Goal: Navigation & Orientation: Find specific page/section

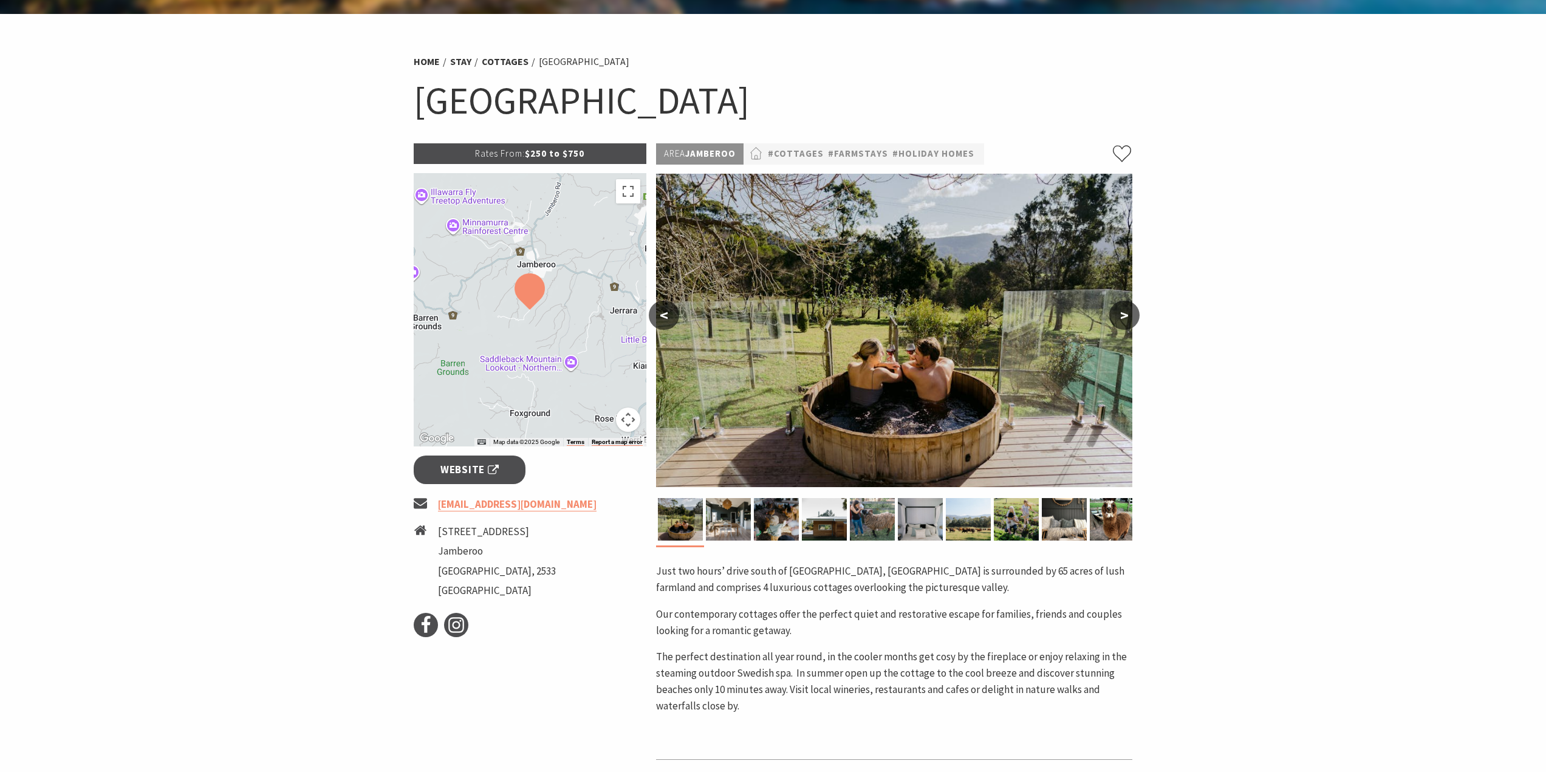
scroll to position [61, 0]
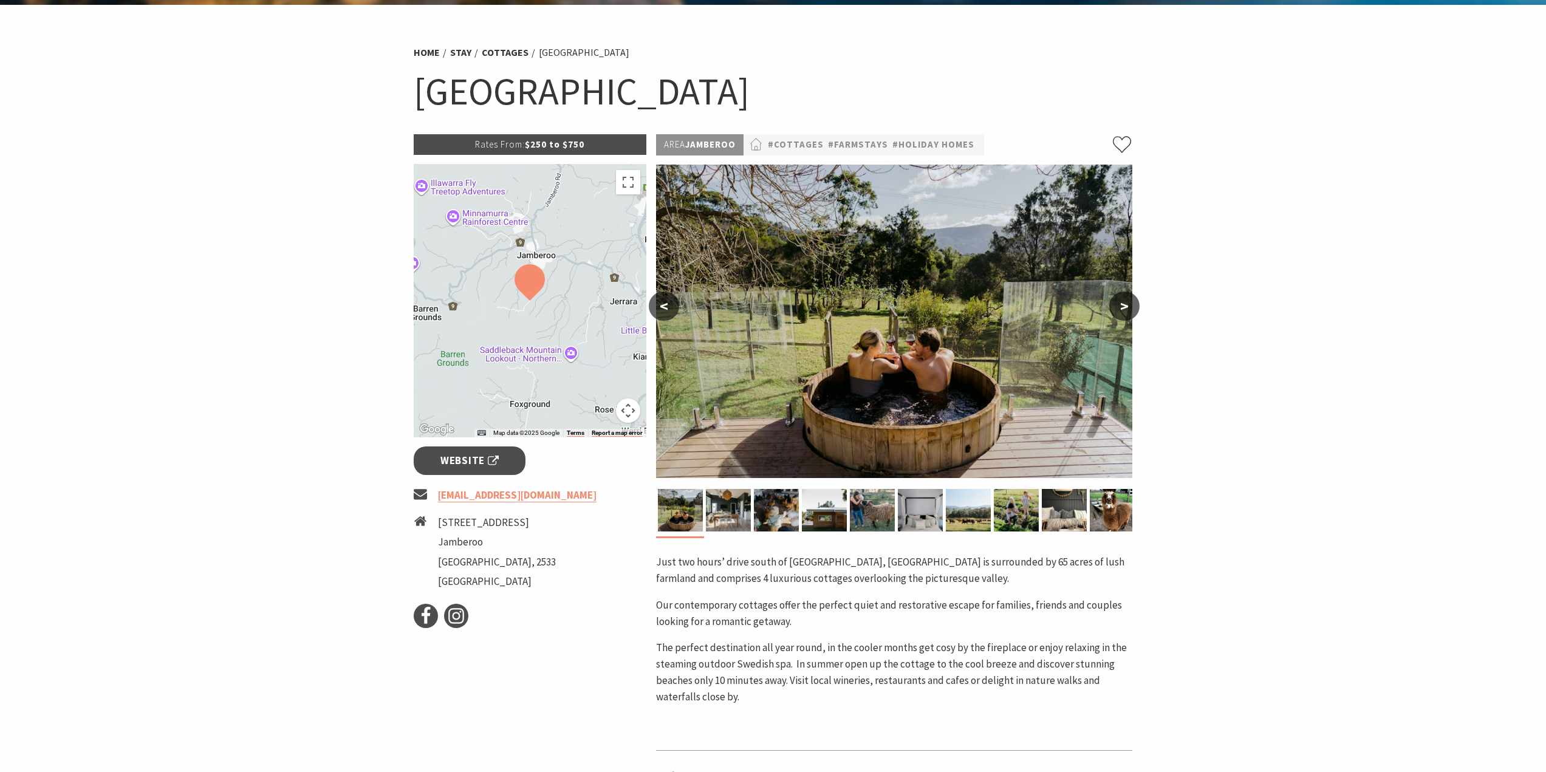
click at [1119, 302] on button ">" at bounding box center [1124, 306] width 30 height 29
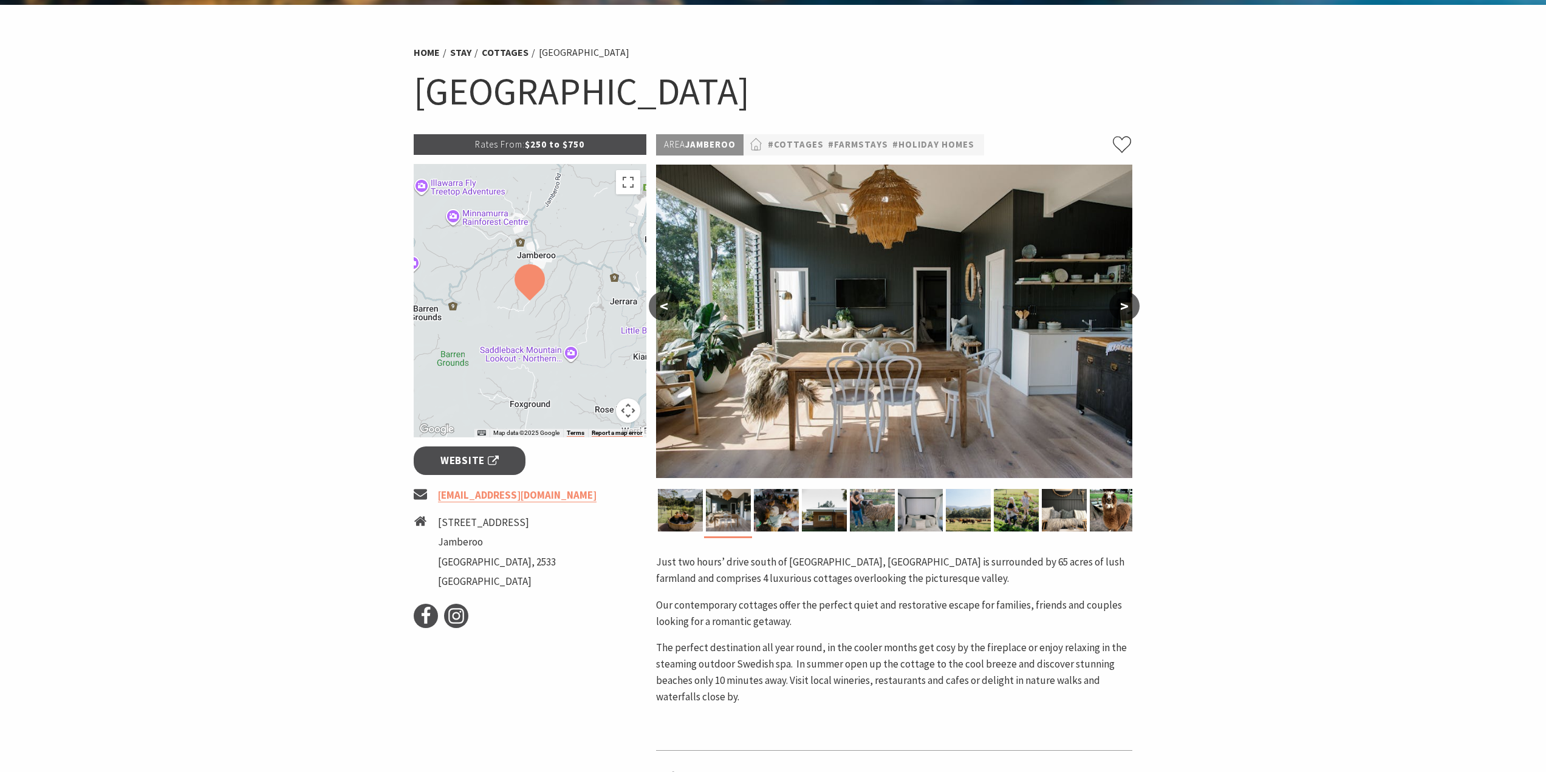
click at [1126, 301] on button ">" at bounding box center [1124, 306] width 30 height 29
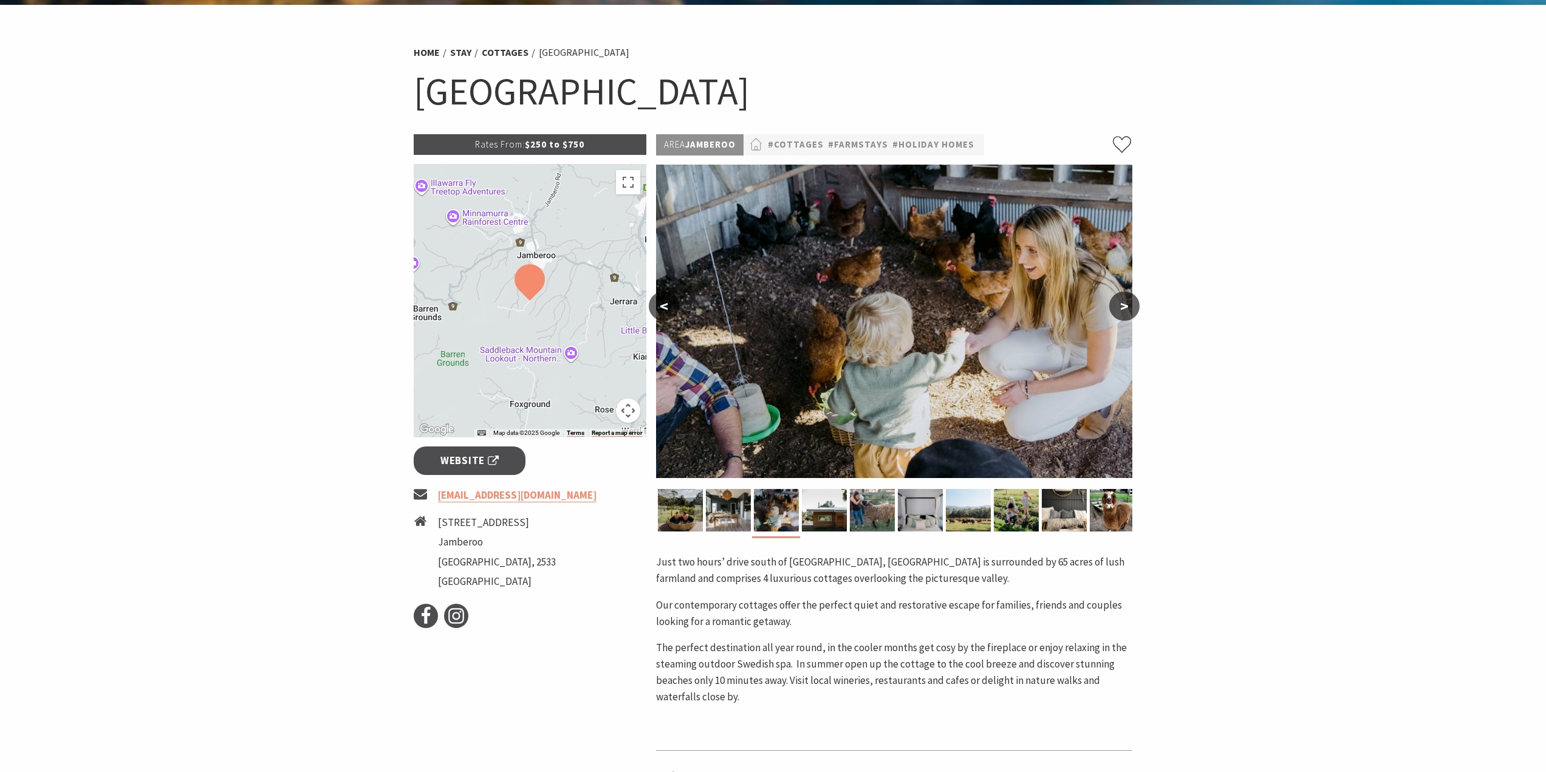
click at [1127, 311] on button ">" at bounding box center [1124, 306] width 30 height 29
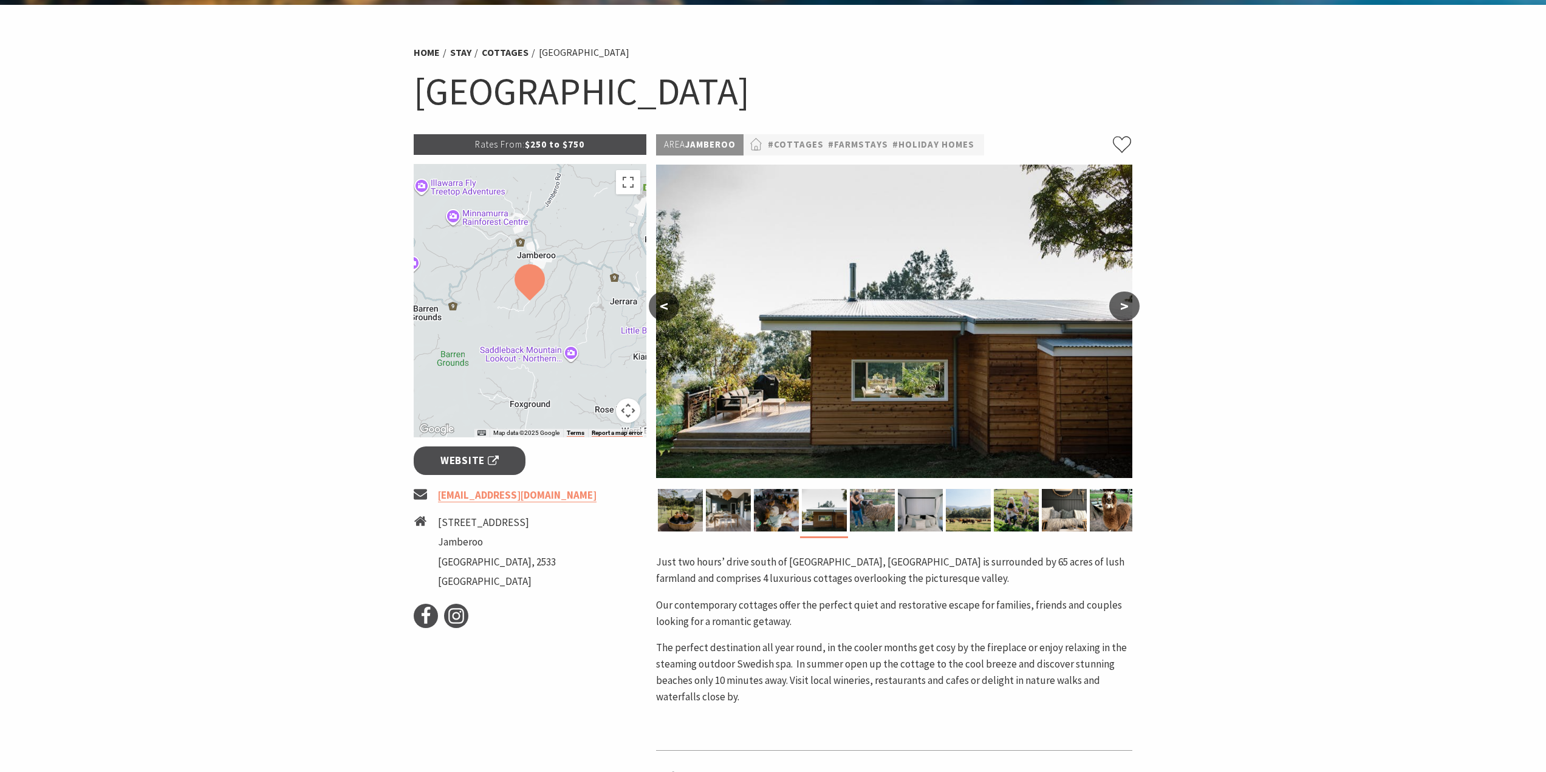
click at [1128, 309] on button ">" at bounding box center [1124, 306] width 30 height 29
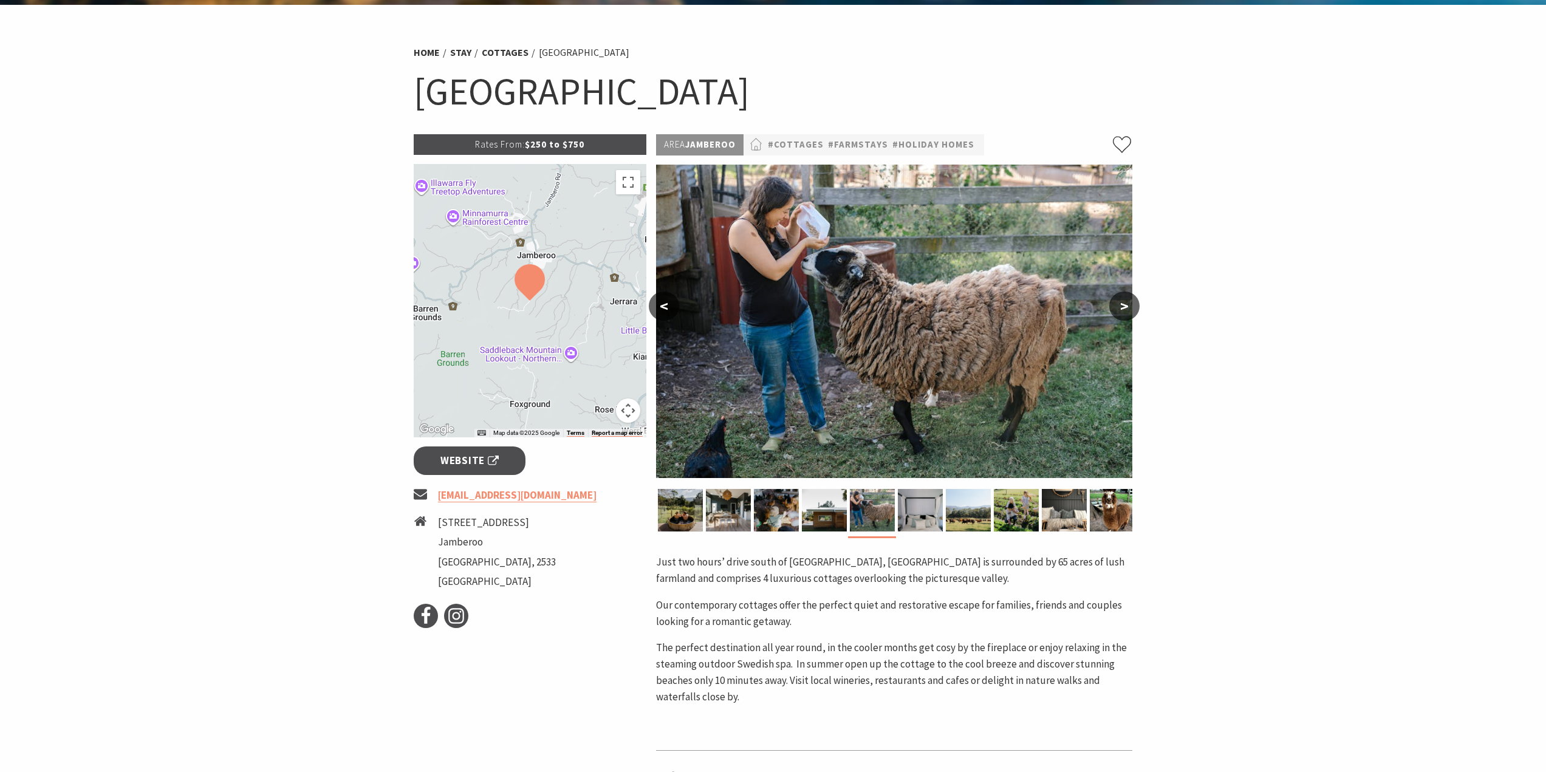
click at [1128, 309] on button ">" at bounding box center [1124, 306] width 30 height 29
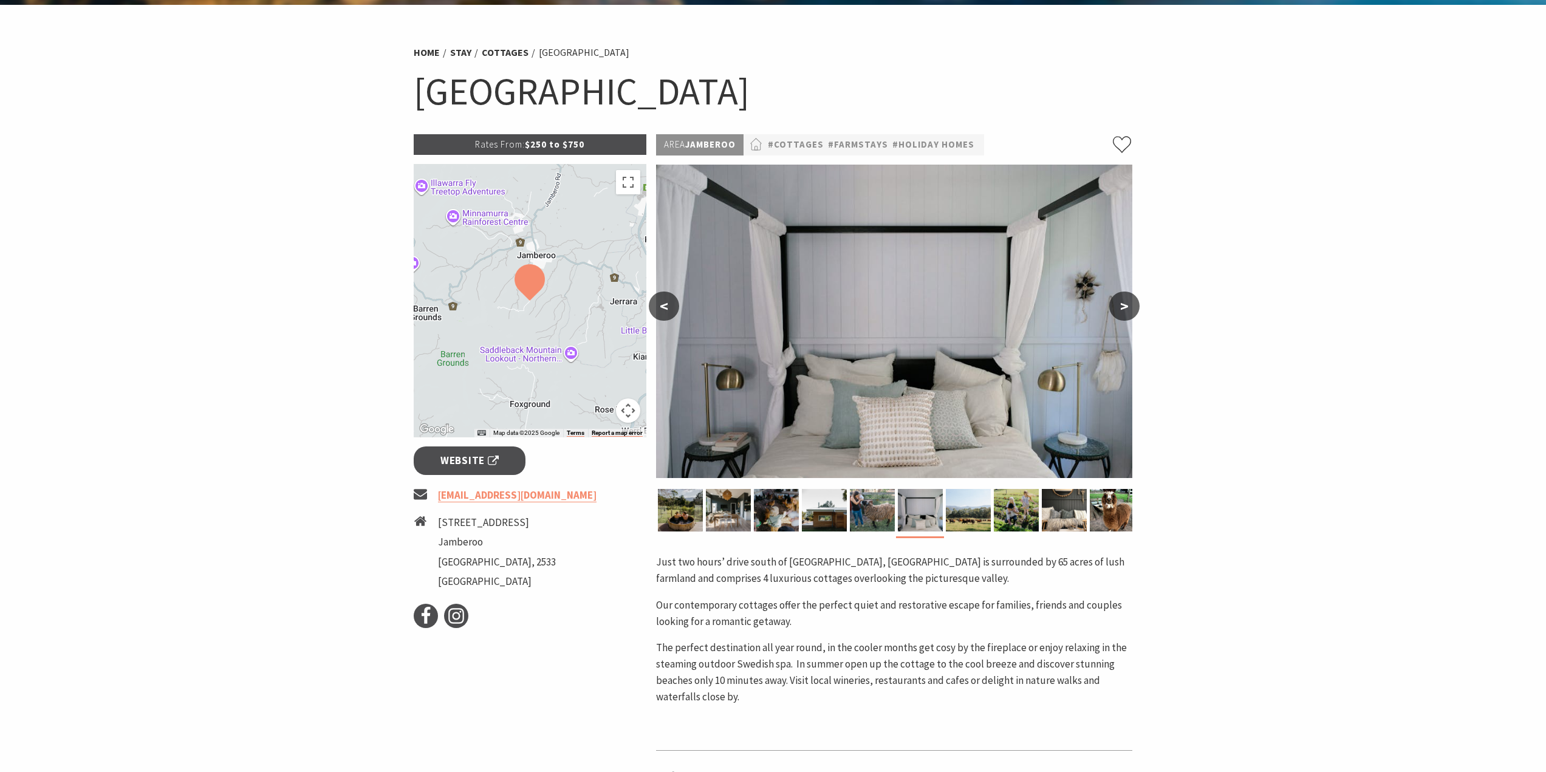
click at [1131, 301] on button ">" at bounding box center [1124, 306] width 30 height 29
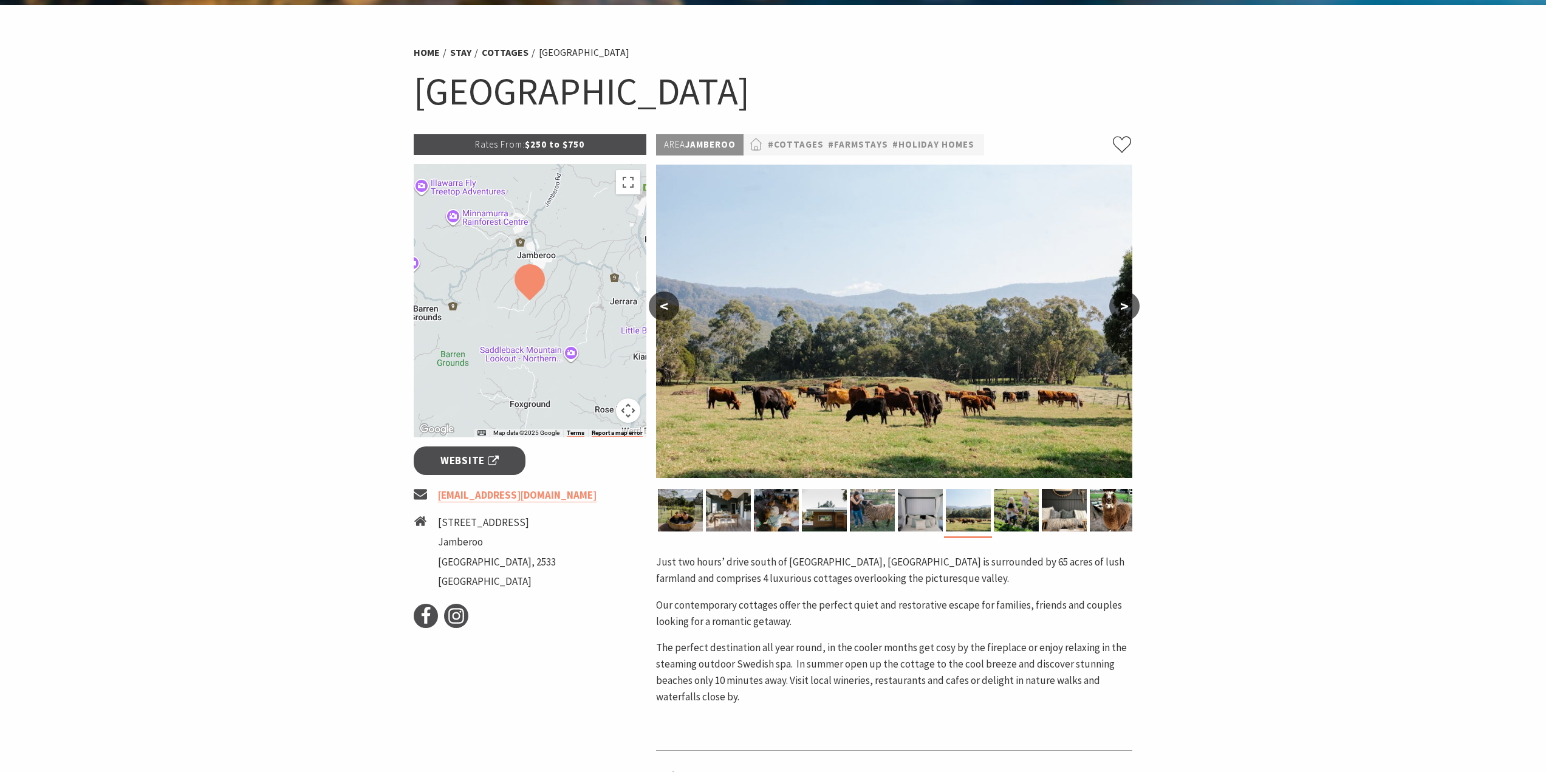
click at [1132, 301] on button ">" at bounding box center [1124, 306] width 30 height 29
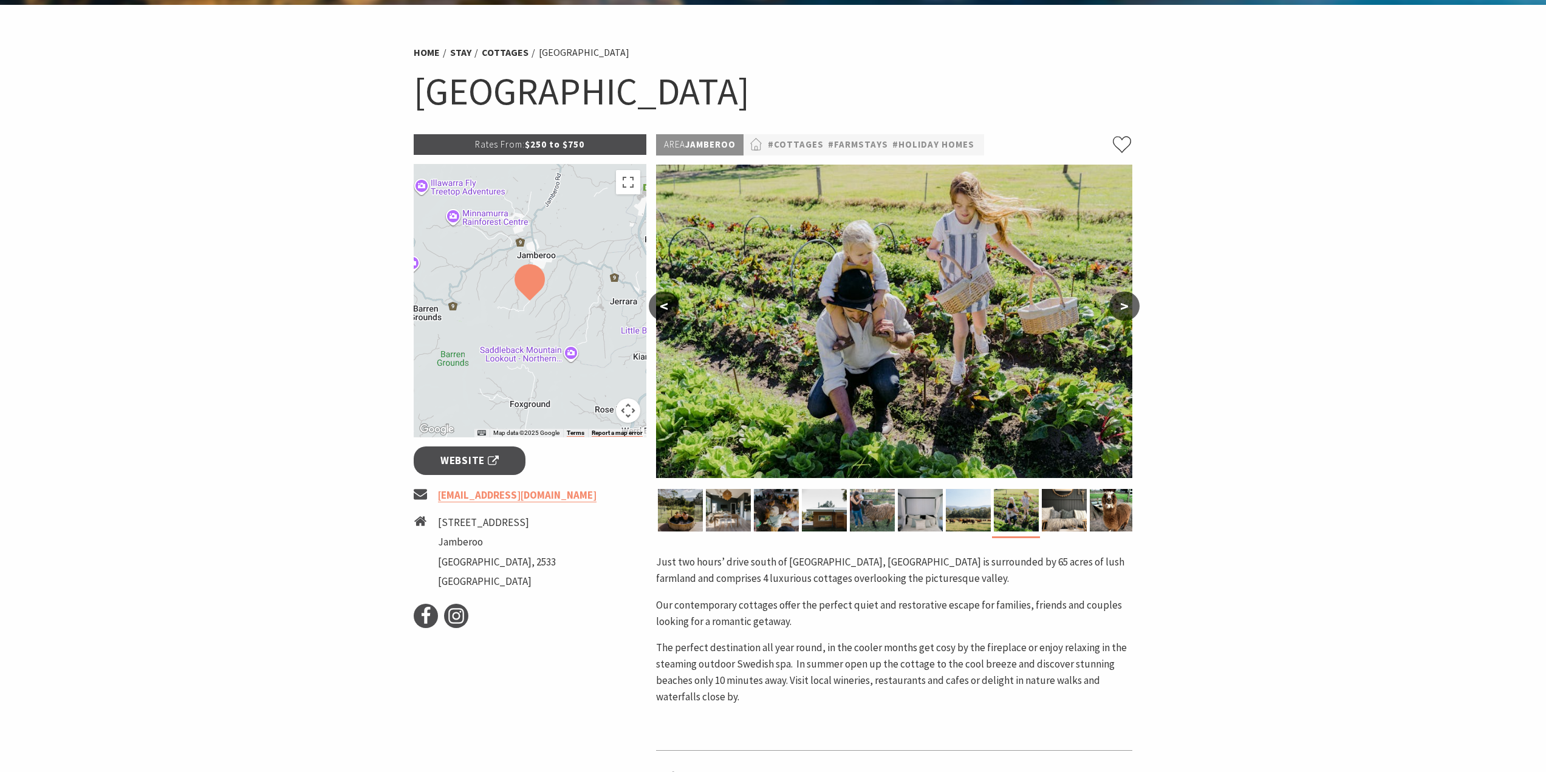
click at [1132, 301] on button ">" at bounding box center [1124, 306] width 30 height 29
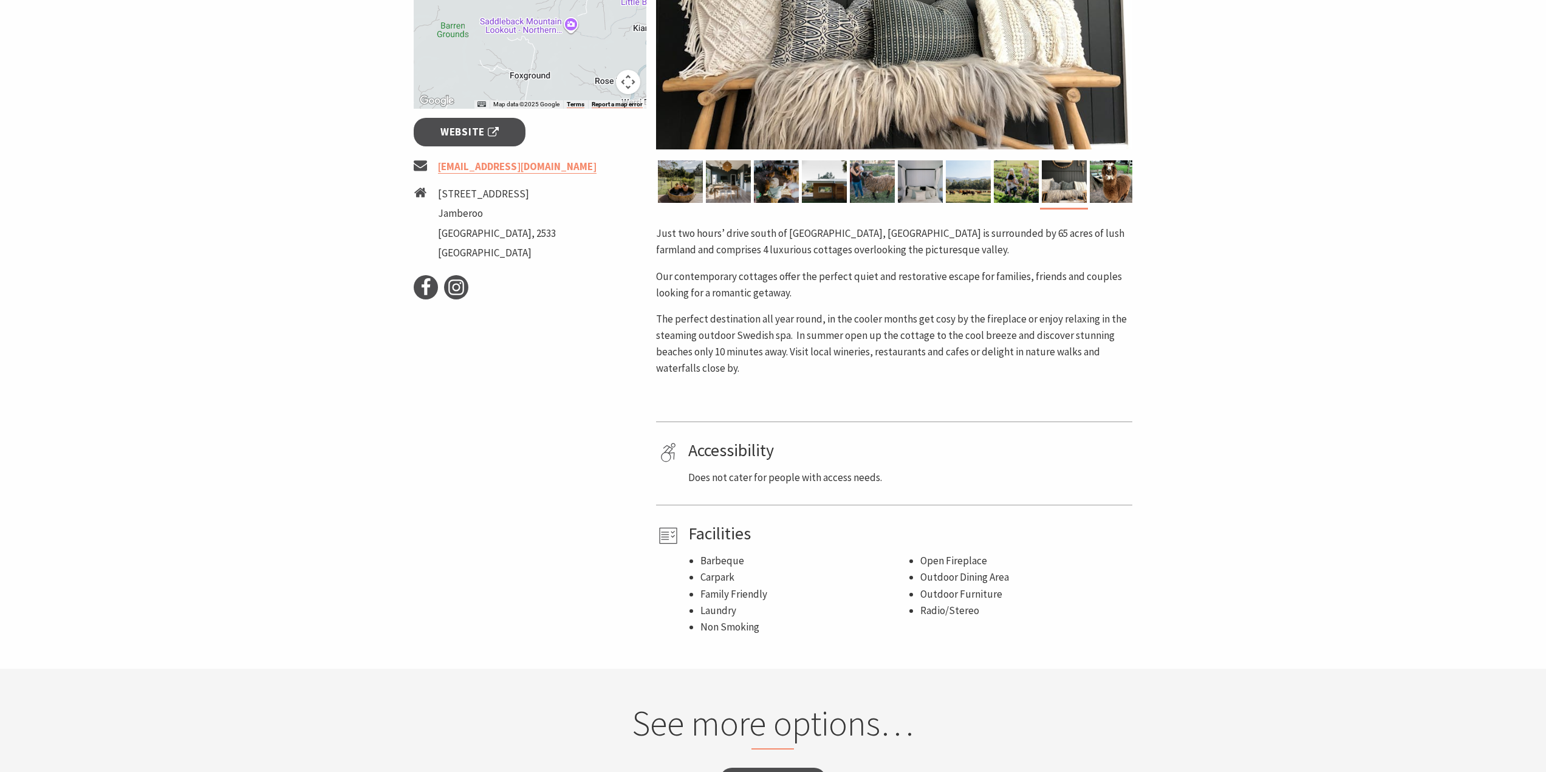
scroll to position [304, 0]
